Goal: Communication & Community: Answer question/provide support

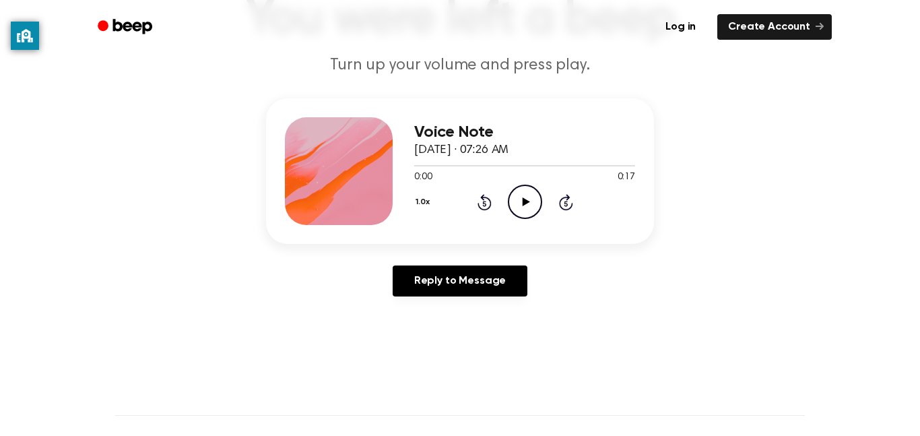
click at [520, 209] on icon "Play Audio" at bounding box center [525, 202] width 34 height 34
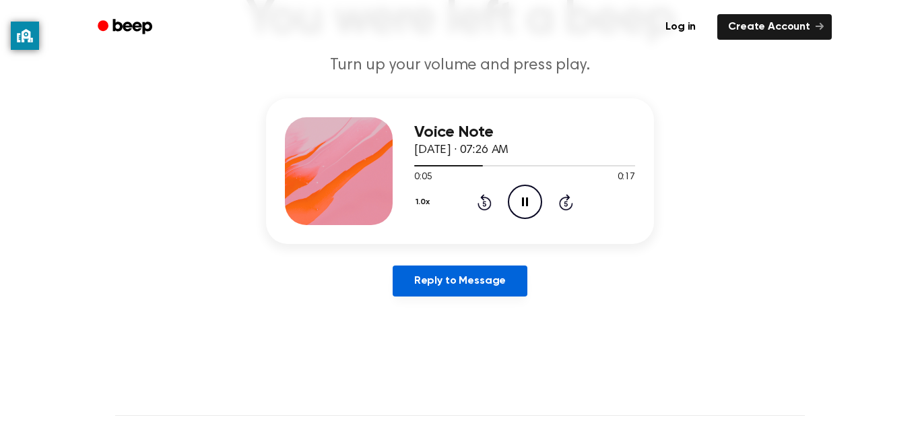
click at [486, 275] on link "Reply to Message" at bounding box center [460, 280] width 135 height 31
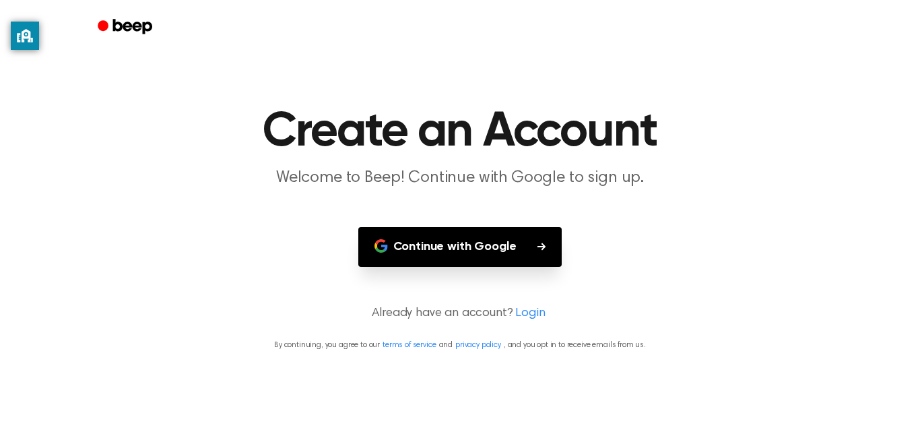
click at [514, 263] on button "Continue with Google" at bounding box center [460, 247] width 204 height 40
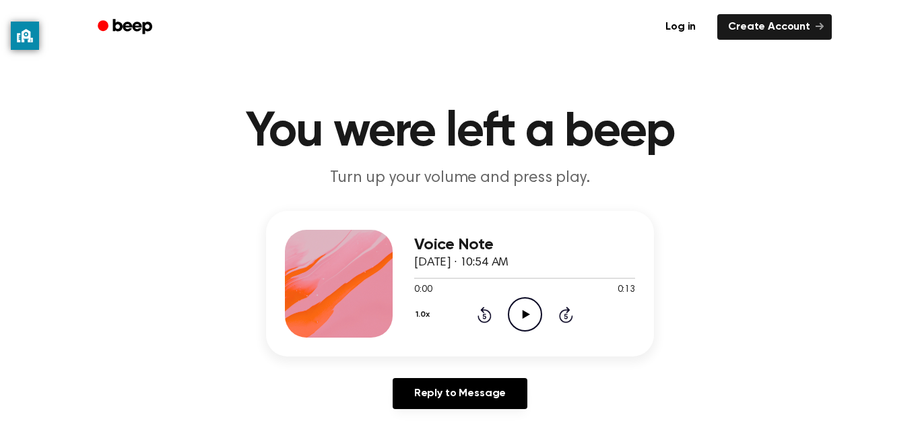
click at [527, 310] on icon "Play Audio" at bounding box center [525, 314] width 34 height 34
